Goal: Navigation & Orientation: Understand site structure

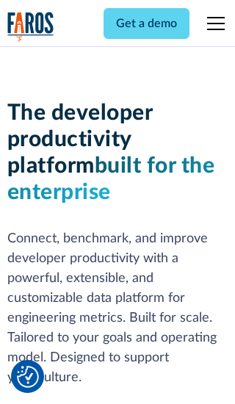
scroll to position [222, 0]
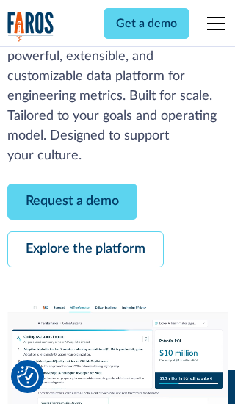
click at [72, 201] on link "Request a demo" at bounding box center [72, 202] width 130 height 36
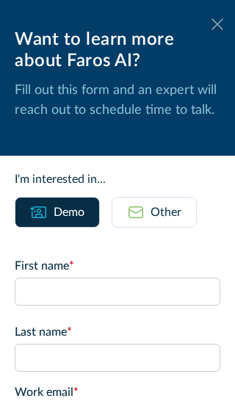
click at [217, 24] on icon at bounding box center [218, 23] width 12 height 11
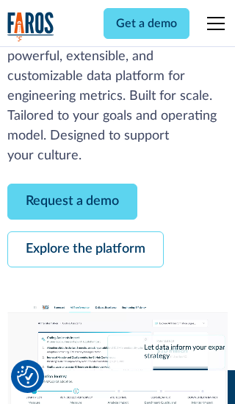
scroll to position [270, 0]
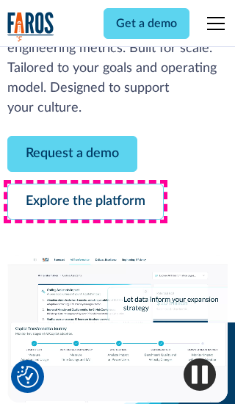
click at [85, 201] on link "Explore the platform" at bounding box center [85, 202] width 156 height 36
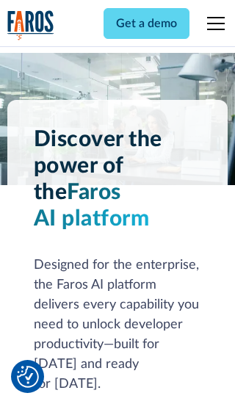
scroll to position [11038, 0]
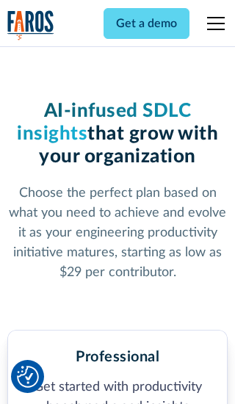
scroll to position [2282, 0]
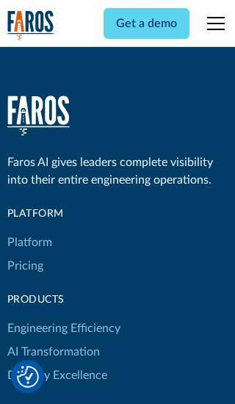
click at [29, 231] on link "Platform" at bounding box center [29, 243] width 45 height 24
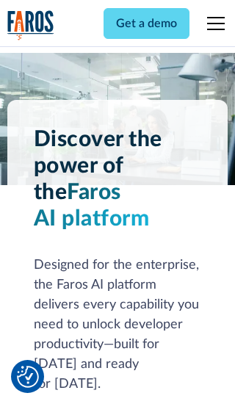
scroll to position [11510, 0]
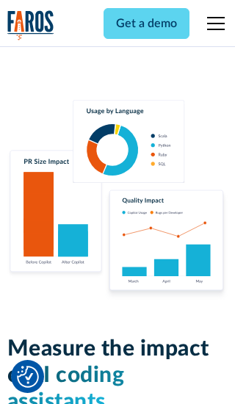
scroll to position [9085, 0]
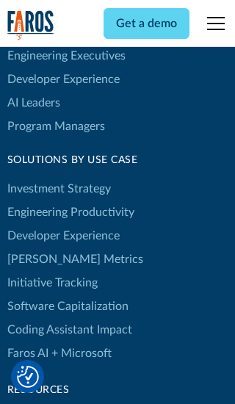
click at [44, 248] on link "[PERSON_NAME] Metrics" at bounding box center [75, 260] width 136 height 24
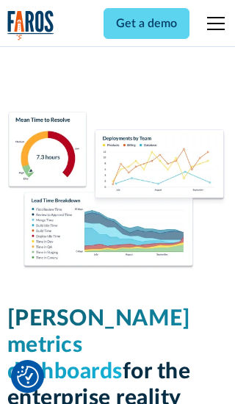
scroll to position [6437, 0]
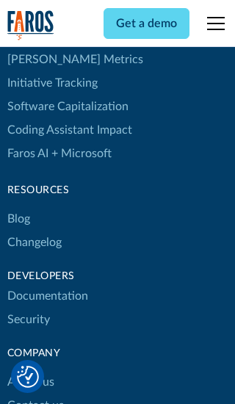
scroll to position [6643, 0]
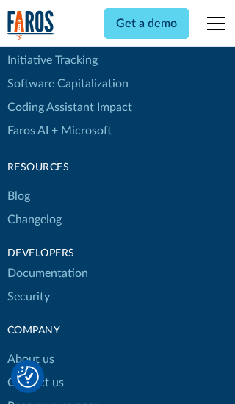
click at [34, 208] on link "Changelog" at bounding box center [34, 220] width 54 height 24
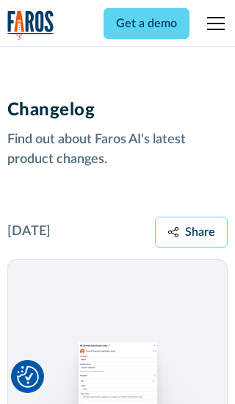
scroll to position [17746, 0]
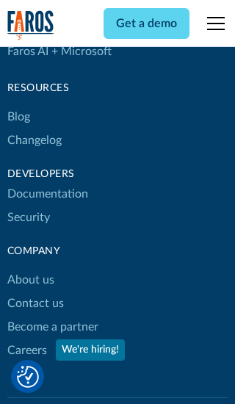
click at [30, 268] on link "About us" at bounding box center [30, 280] width 47 height 24
